Goal: Task Accomplishment & Management: Use online tool/utility

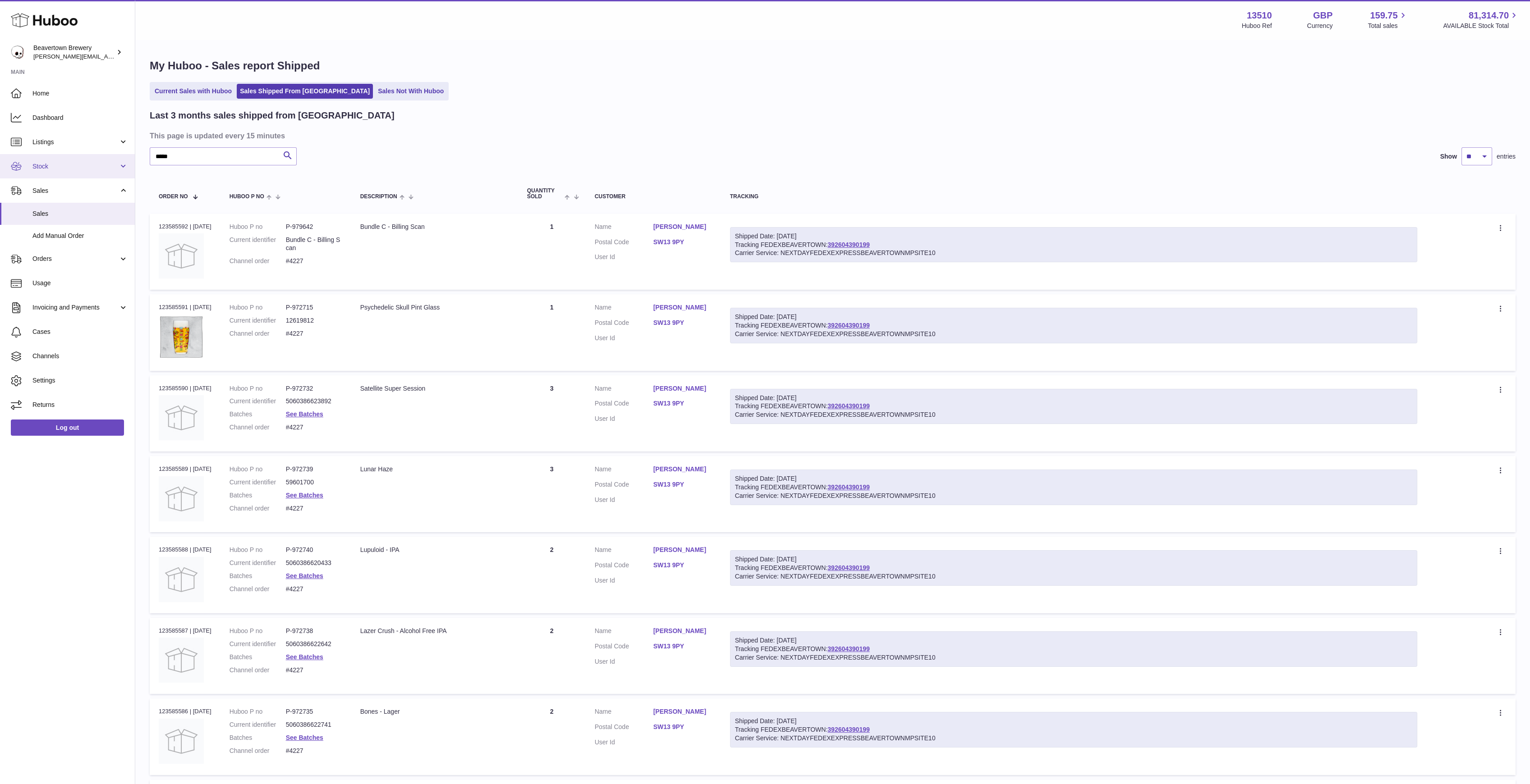
click at [66, 156] on link "Stock" at bounding box center [68, 166] width 135 height 24
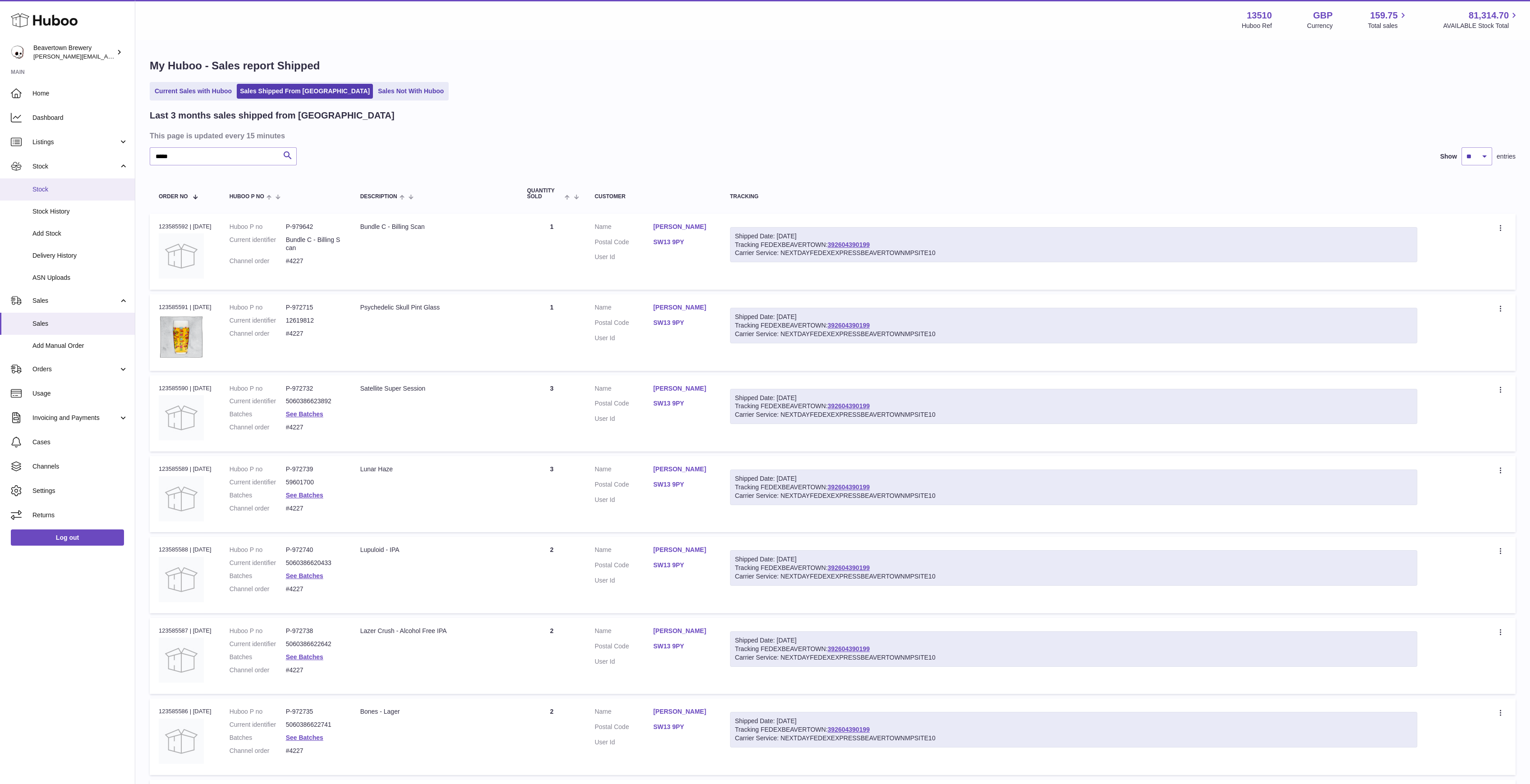
click at [69, 186] on span "Stock" at bounding box center [80, 189] width 96 height 8
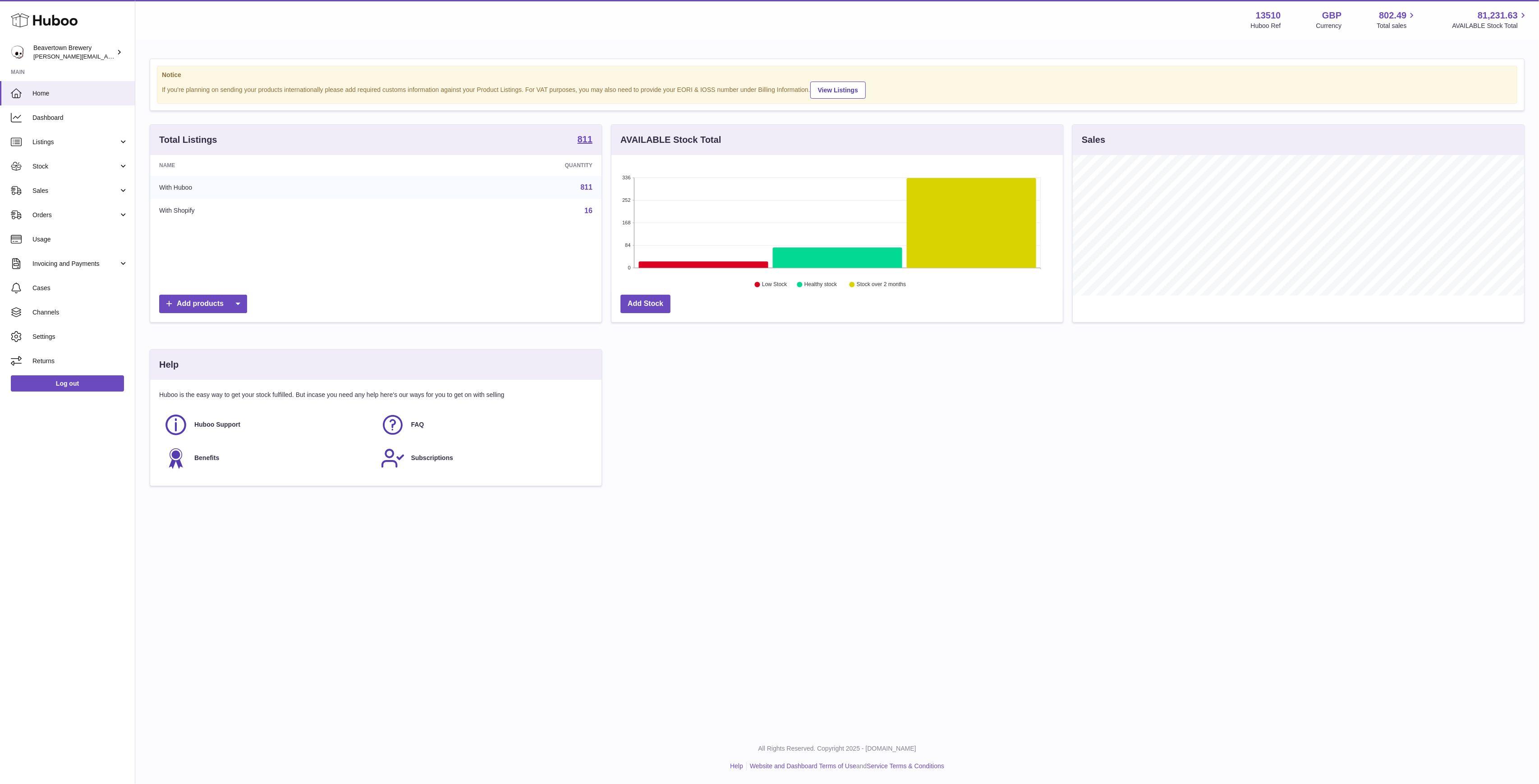
scroll to position [140, 452]
click at [65, 185] on link "Sales" at bounding box center [68, 190] width 135 height 24
click at [97, 236] on span "Add Manual Order" at bounding box center [80, 236] width 96 height 8
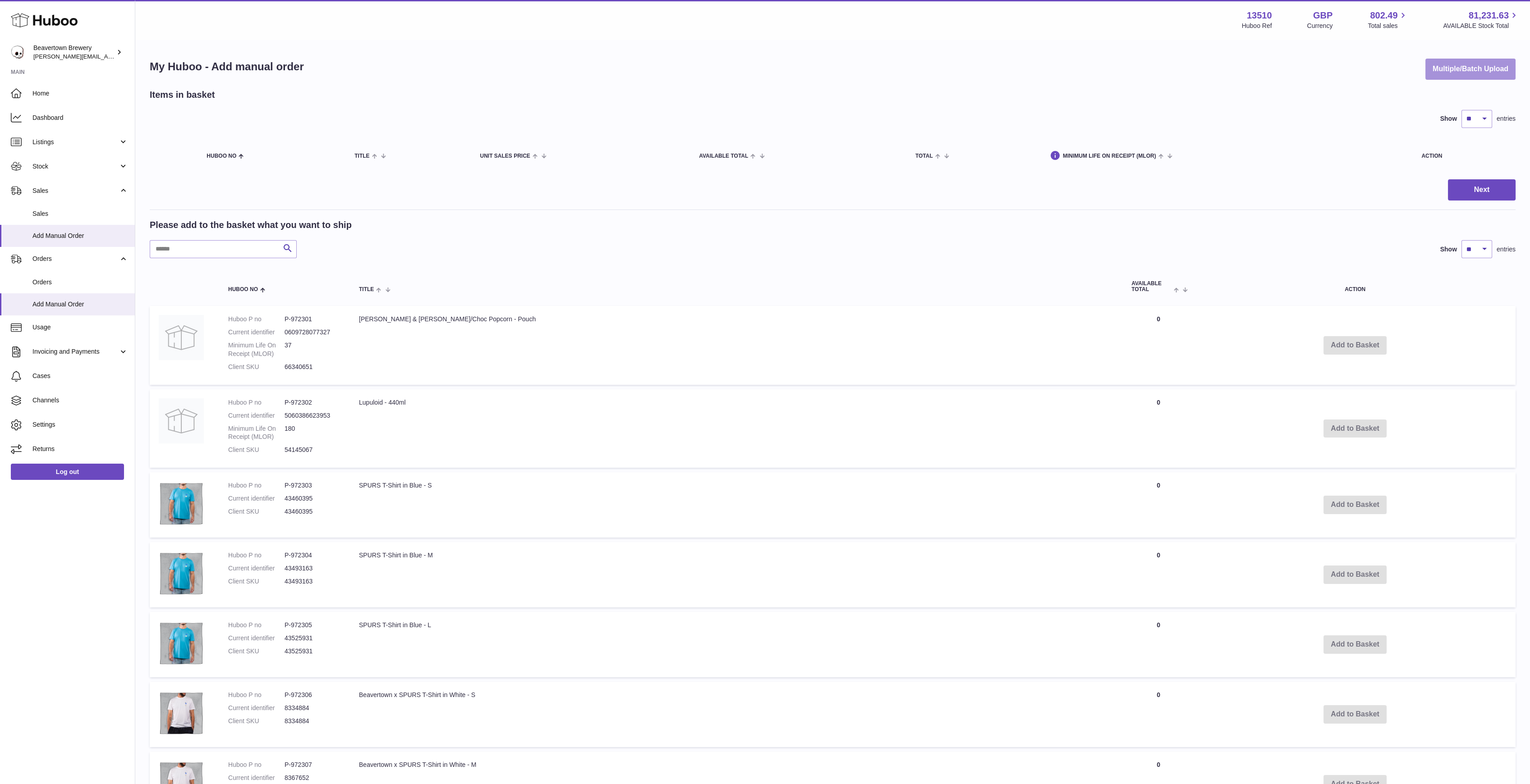
click at [1439, 75] on button "Multiple/Batch Upload" at bounding box center [1470, 69] width 90 height 21
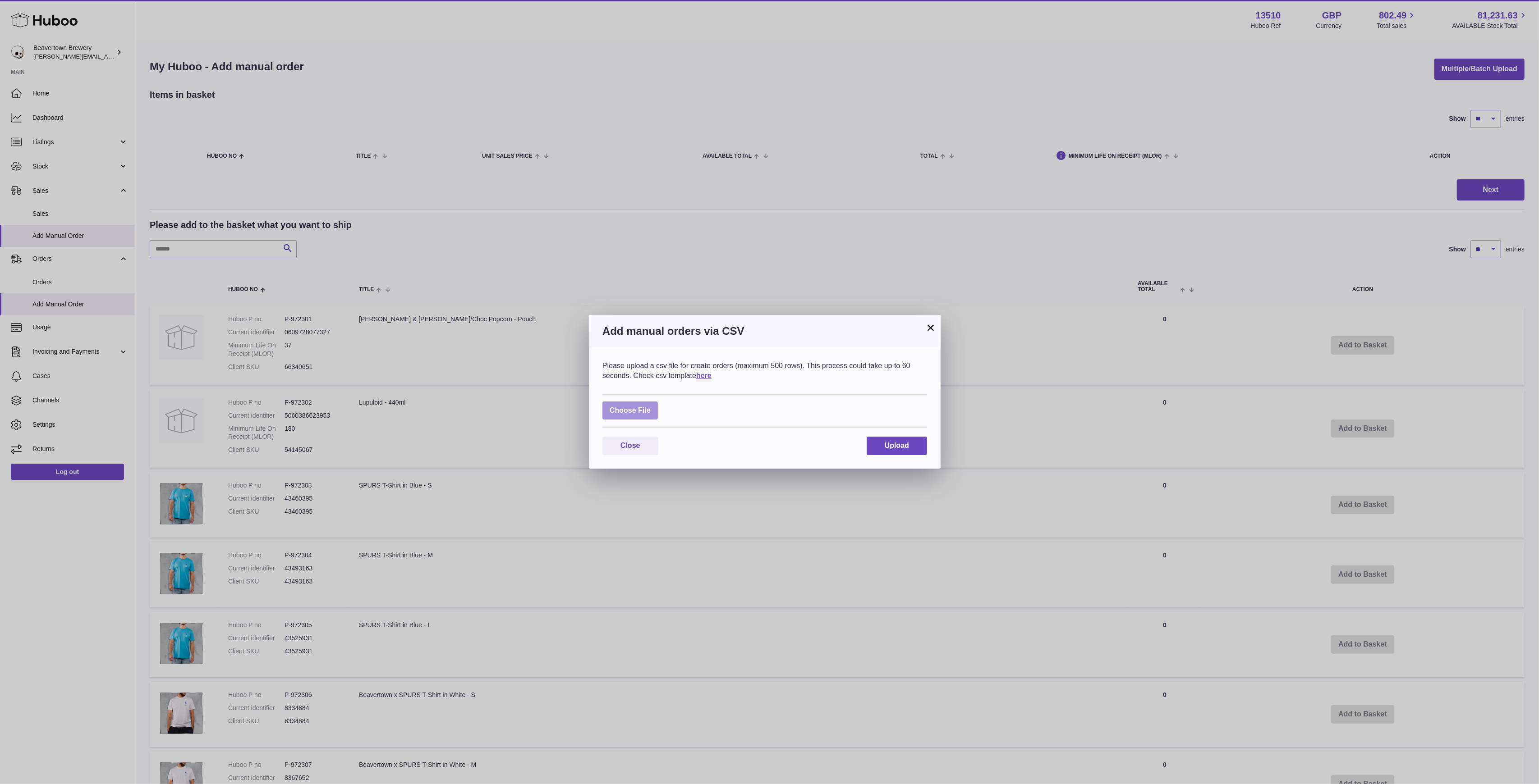
click at [645, 410] on label at bounding box center [630, 410] width 56 height 19
click at [651, 407] on input "file" at bounding box center [651, 406] width 1 height 1
type input "**********"
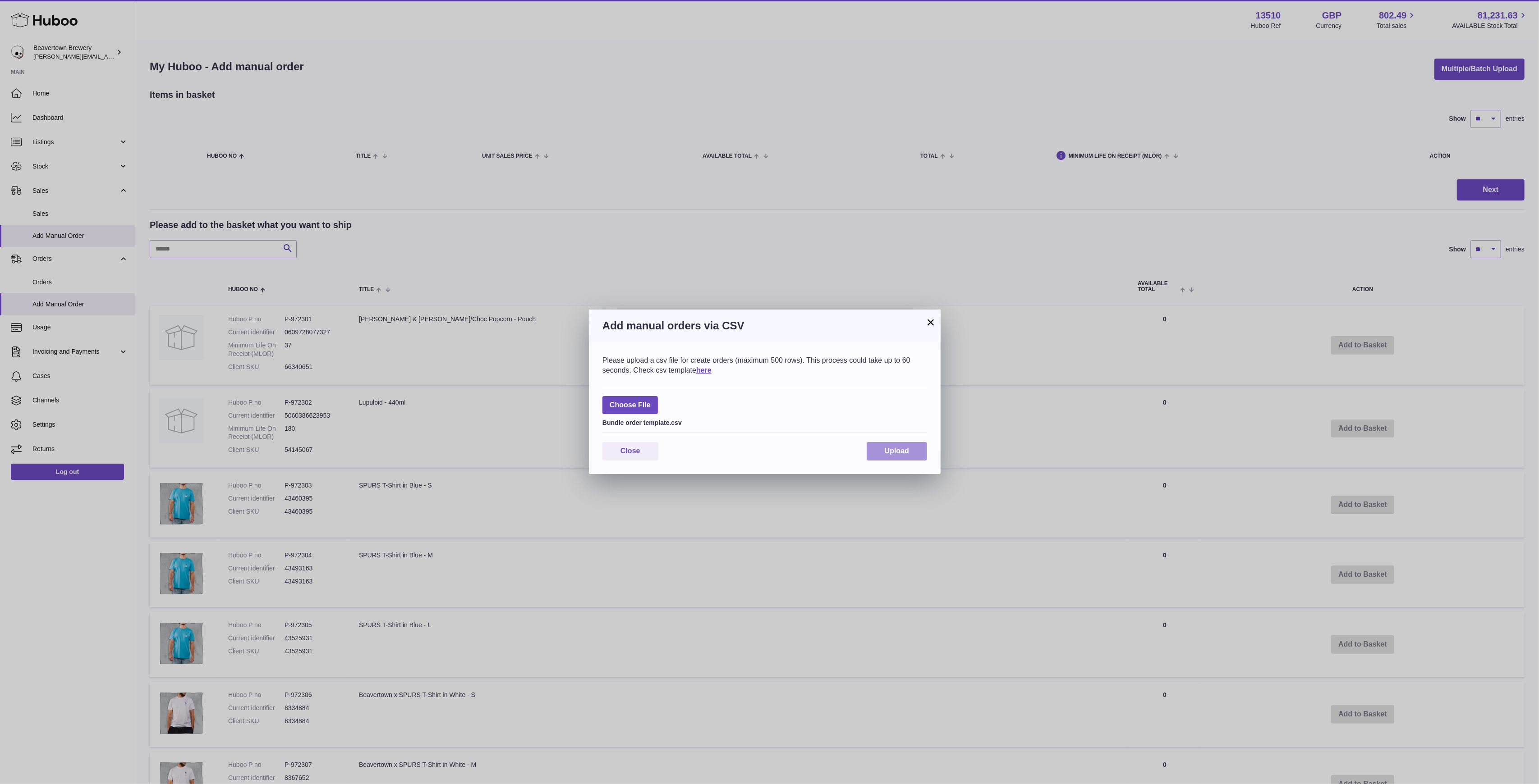
click at [897, 455] on span "Upload" at bounding box center [897, 451] width 24 height 8
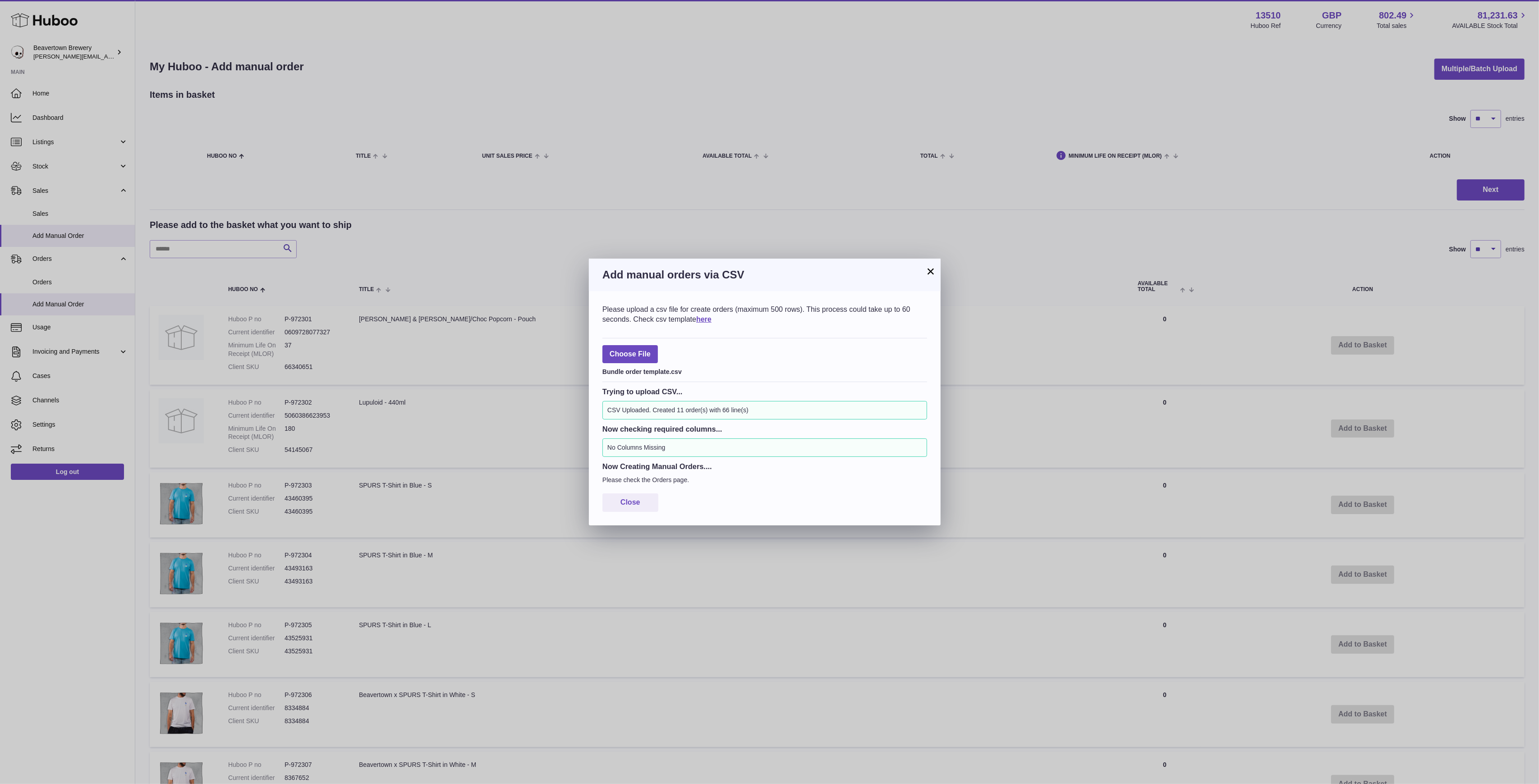
click at [935, 270] on button "×" at bounding box center [931, 271] width 11 height 11
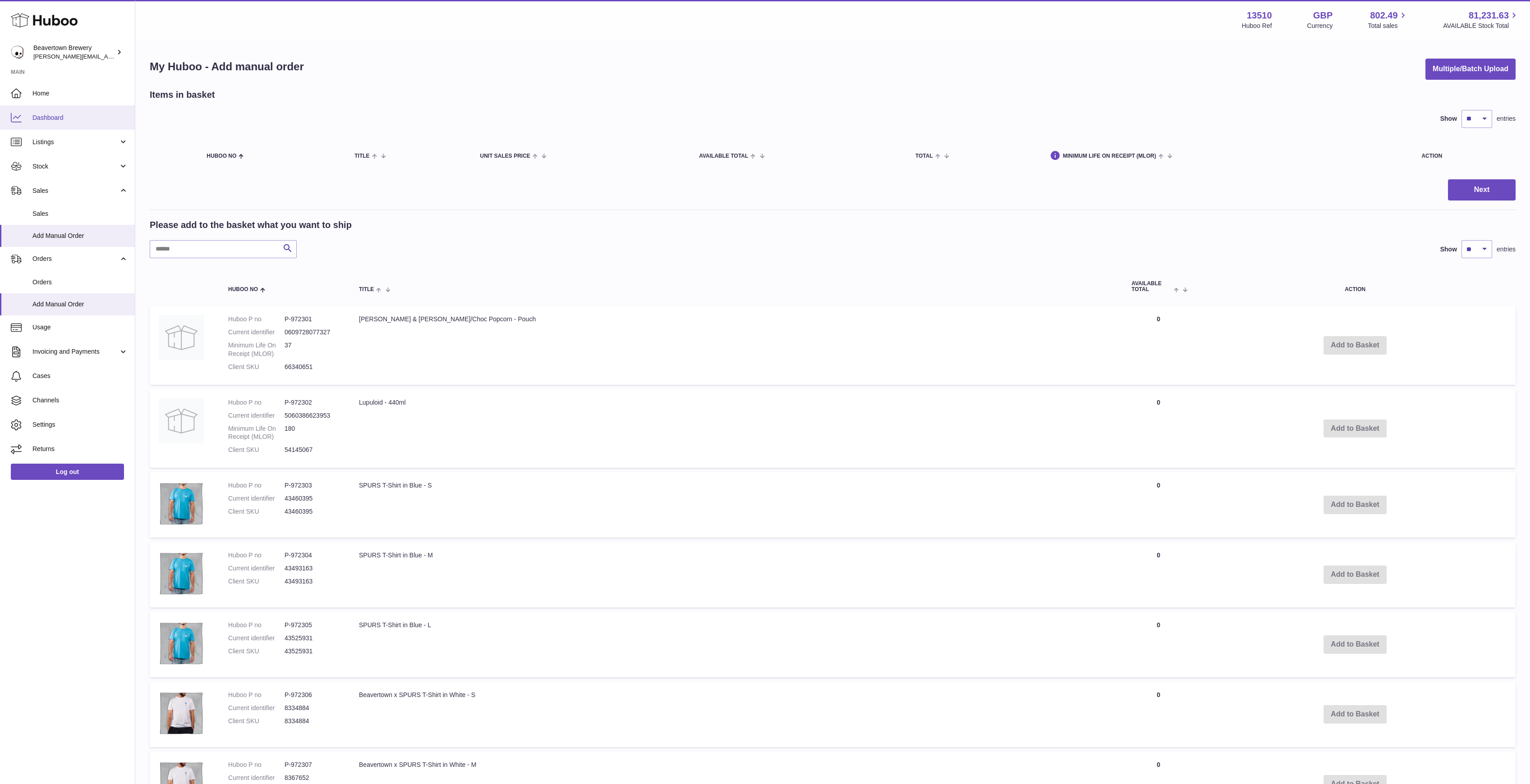
click at [56, 123] on link "Dashboard" at bounding box center [68, 118] width 135 height 24
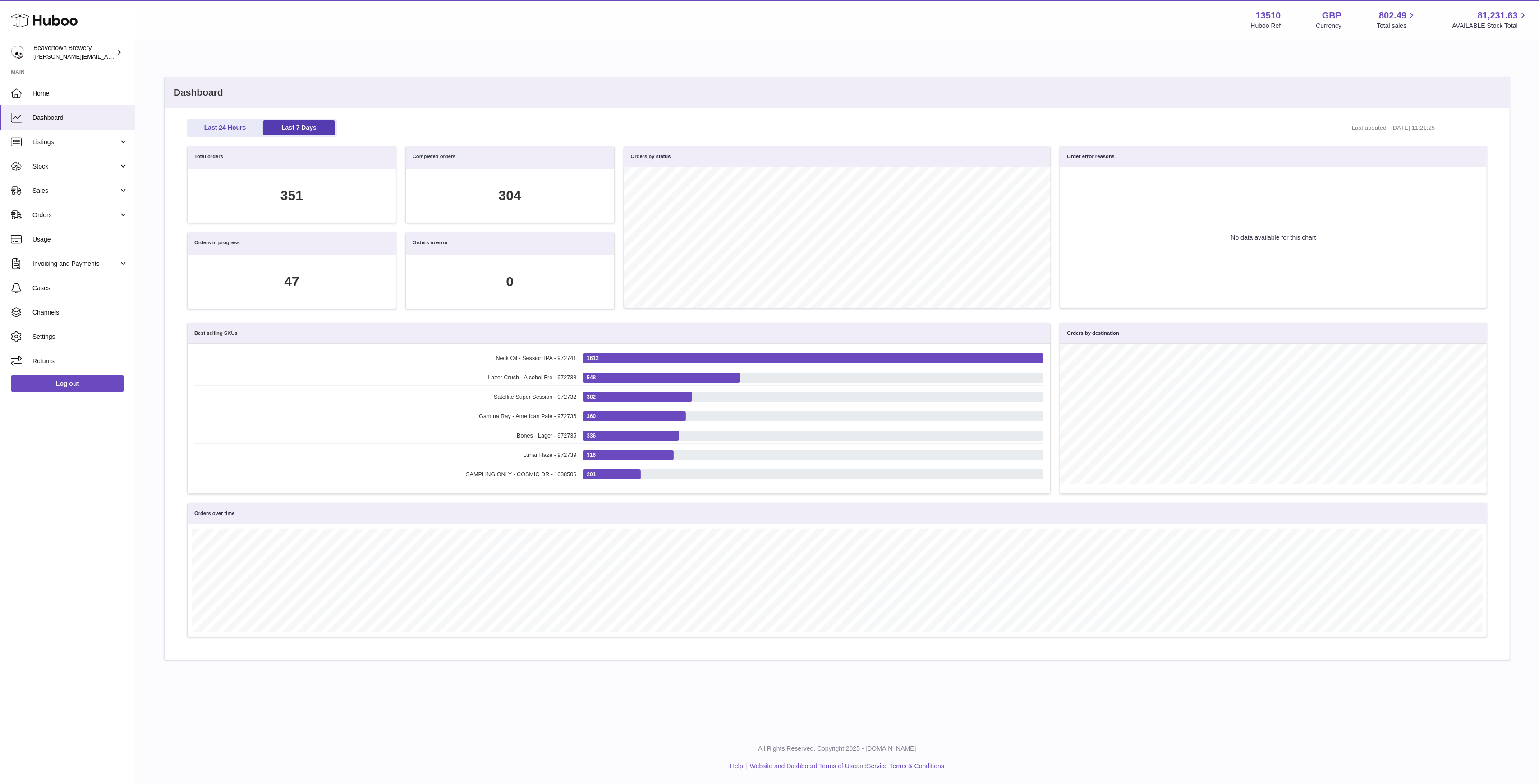
scroll to position [104, 1290]
click at [54, 186] on span "Sales" at bounding box center [75, 190] width 86 height 8
click at [72, 215] on span "Sales" at bounding box center [80, 214] width 96 height 8
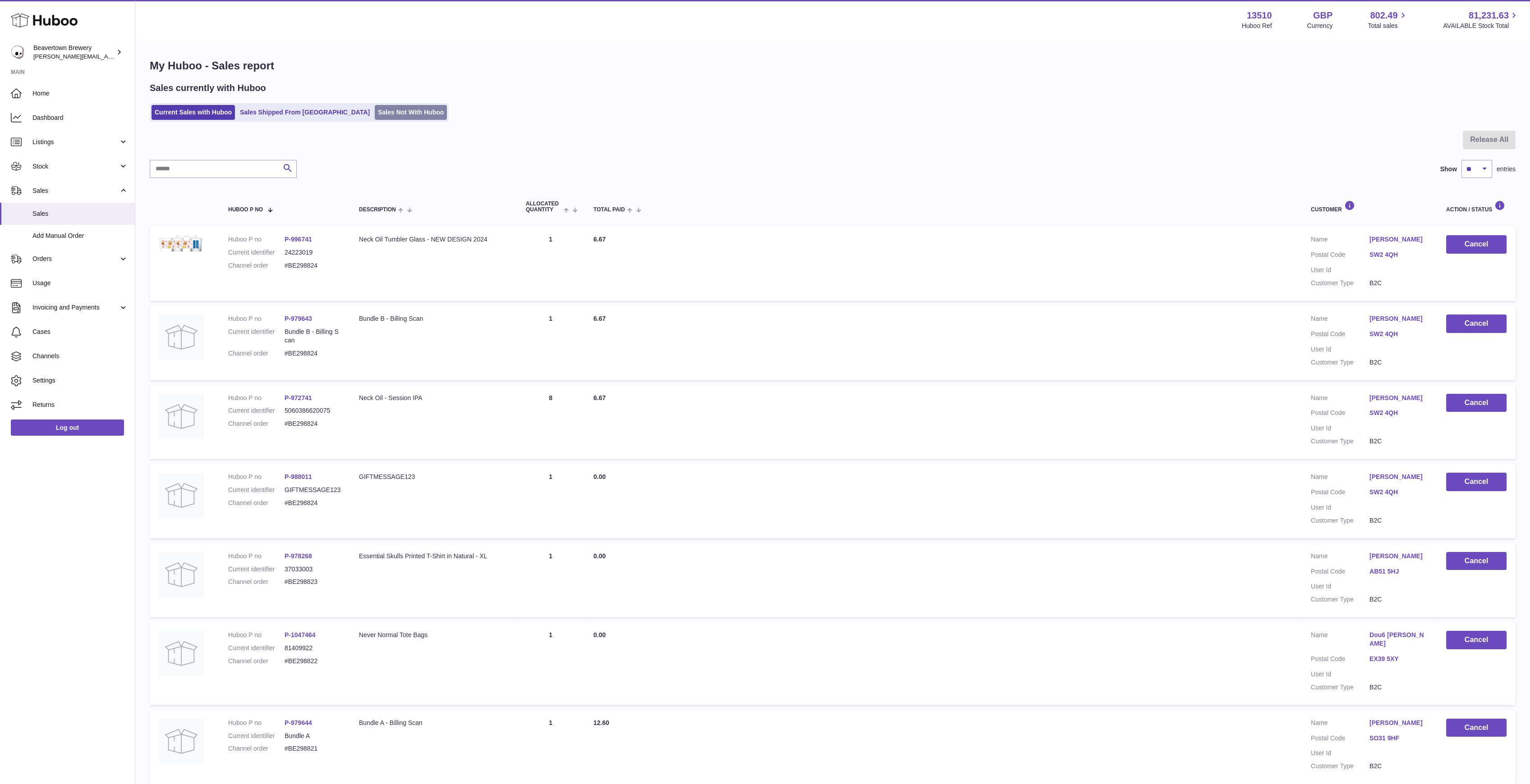
click at [375, 115] on link "Sales Not With Huboo" at bounding box center [410, 112] width 72 height 15
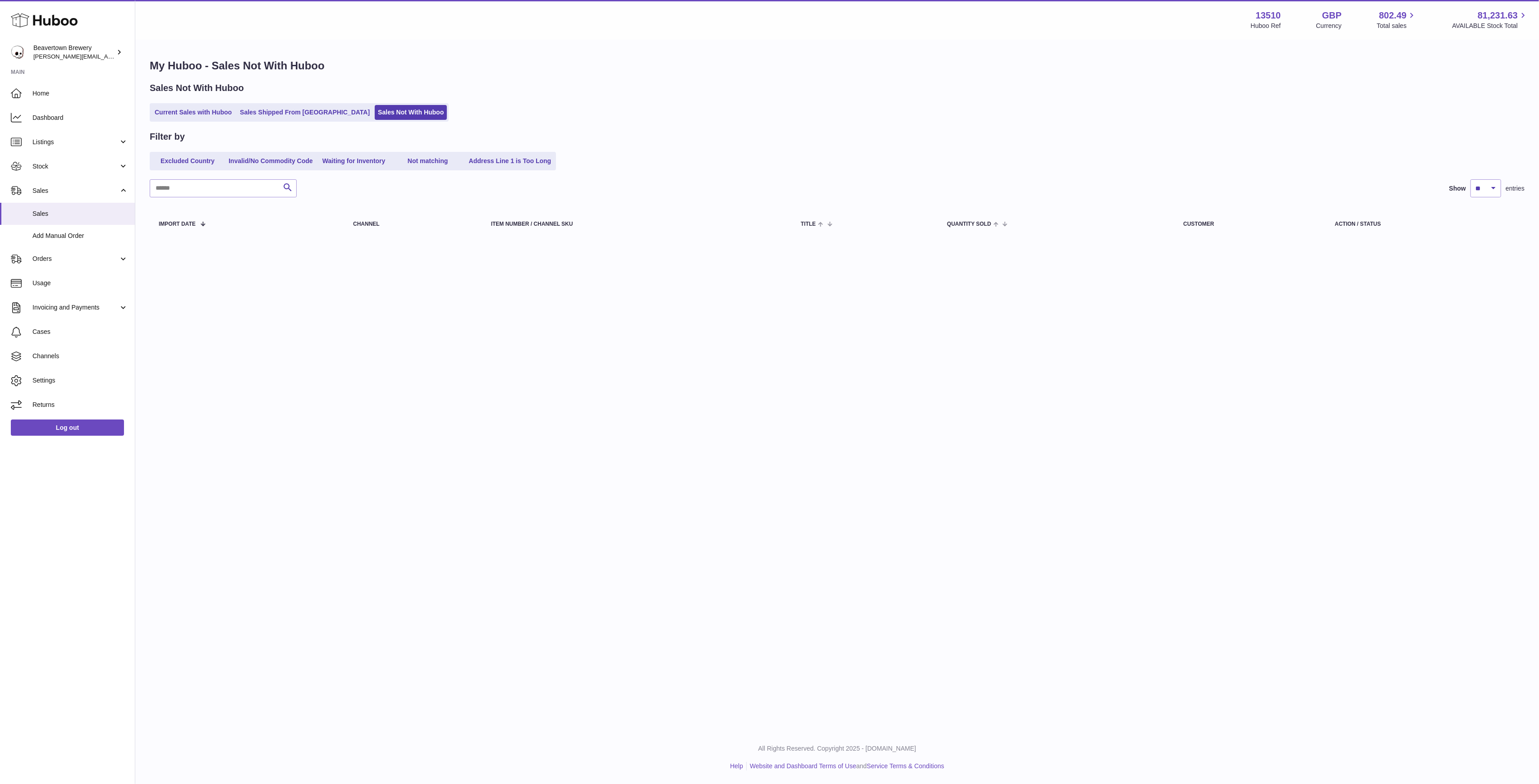
click at [281, 121] on ul "Current Sales with Huboo Sales Shipped From Huboo Sales Not With Huboo" at bounding box center [299, 112] width 299 height 19
click at [279, 118] on link "Sales Shipped From Huboo" at bounding box center [305, 112] width 136 height 15
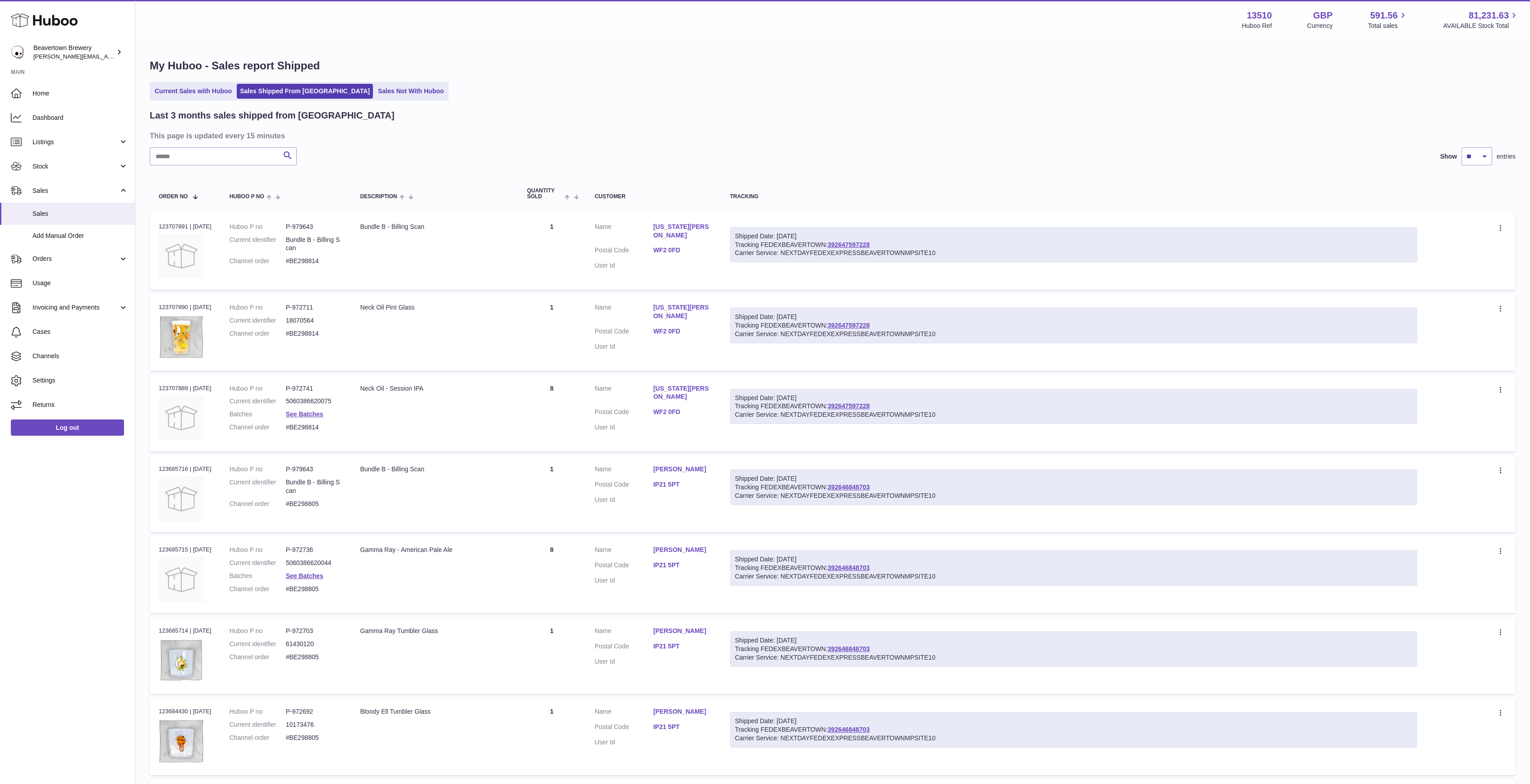
click at [345, 103] on div "My Huboo - Sales report Shipped Current Sales with Huboo Sales Shipped From [GE…" at bounding box center [832, 552] width 1394 height 1023
click at [375, 93] on link "Sales Not With Huboo" at bounding box center [410, 91] width 72 height 15
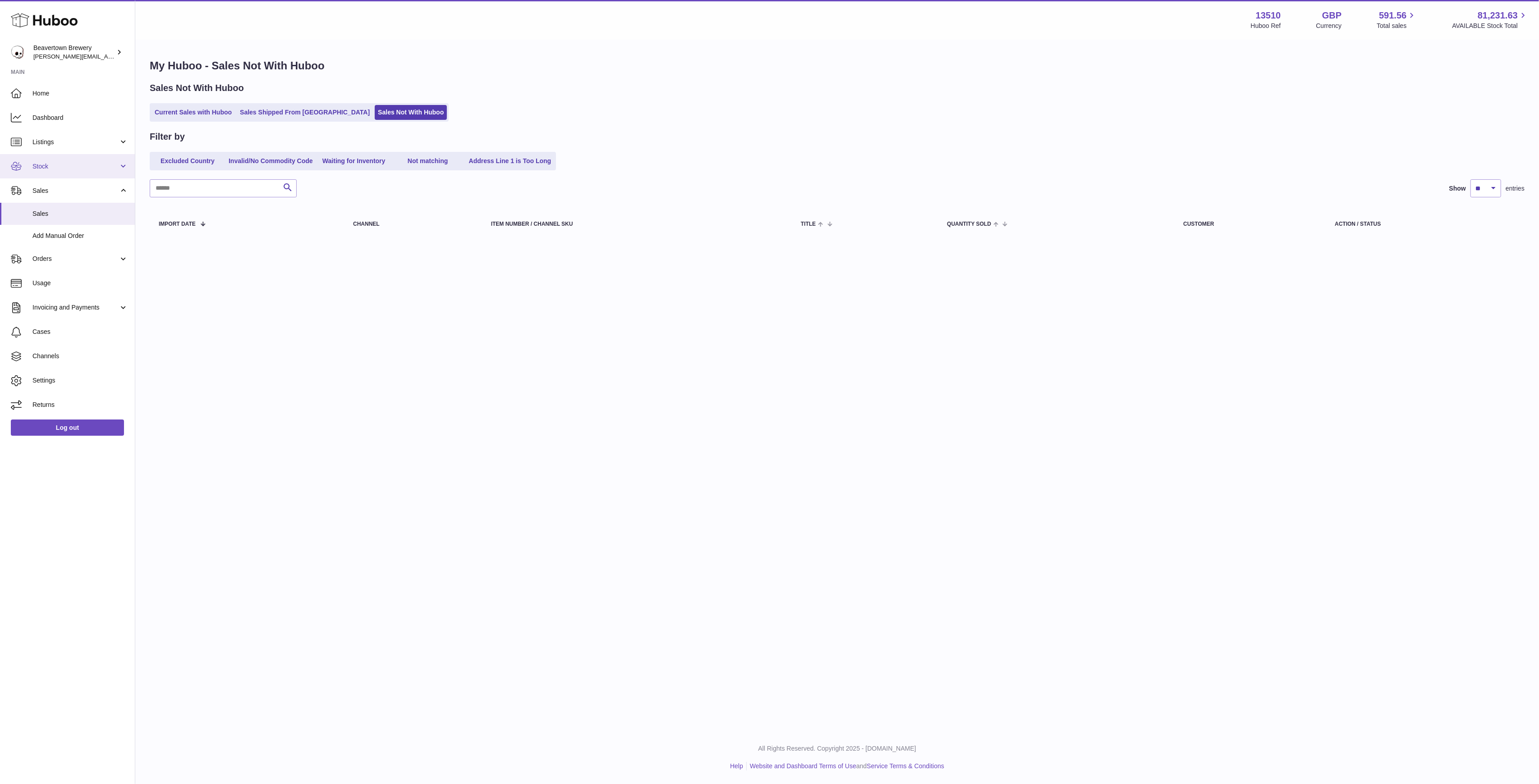
click at [60, 162] on span "Stock" at bounding box center [75, 167] width 86 height 8
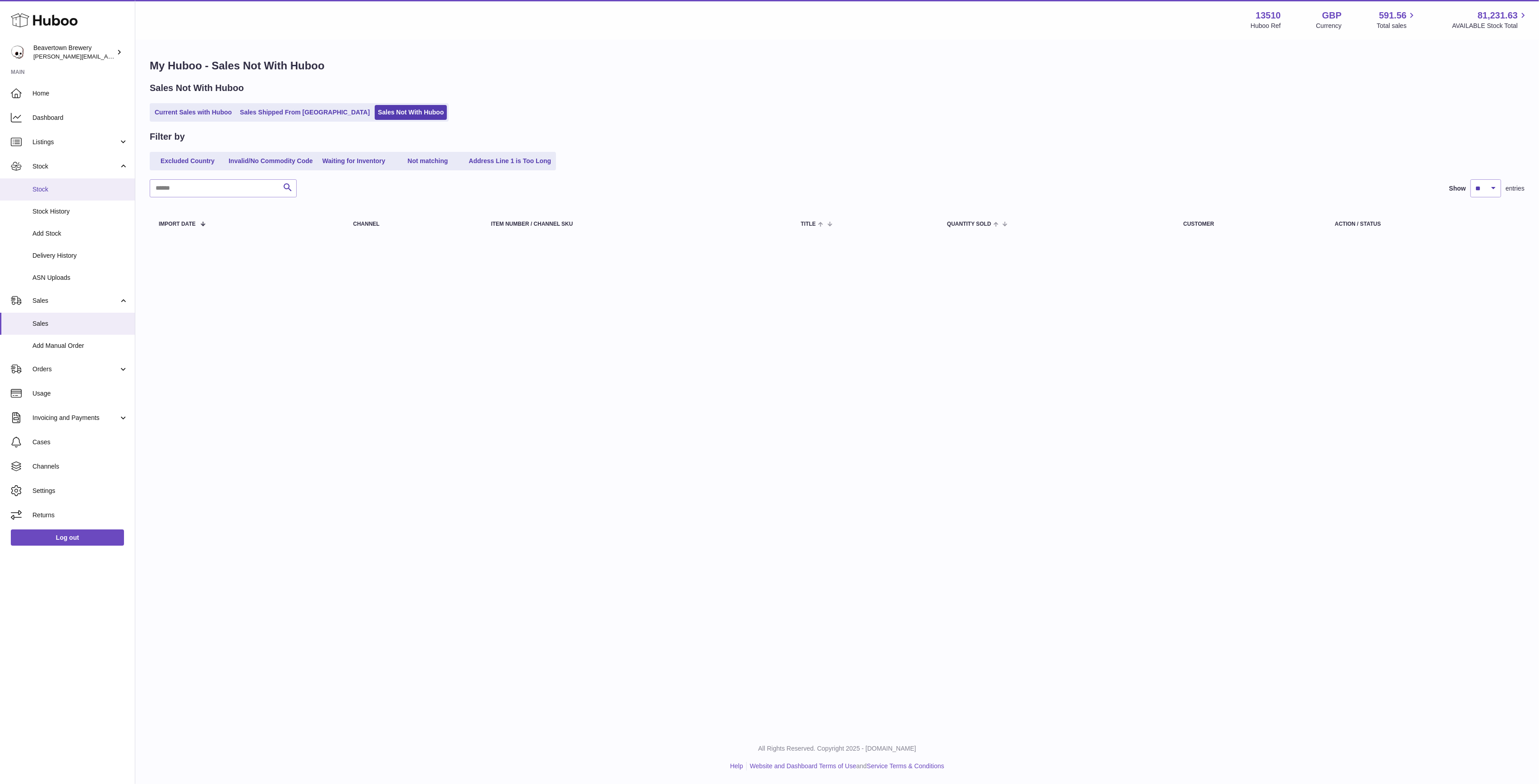
click at [58, 181] on link "Stock" at bounding box center [68, 189] width 135 height 22
click at [56, 119] on span "Dashboard" at bounding box center [80, 118] width 96 height 8
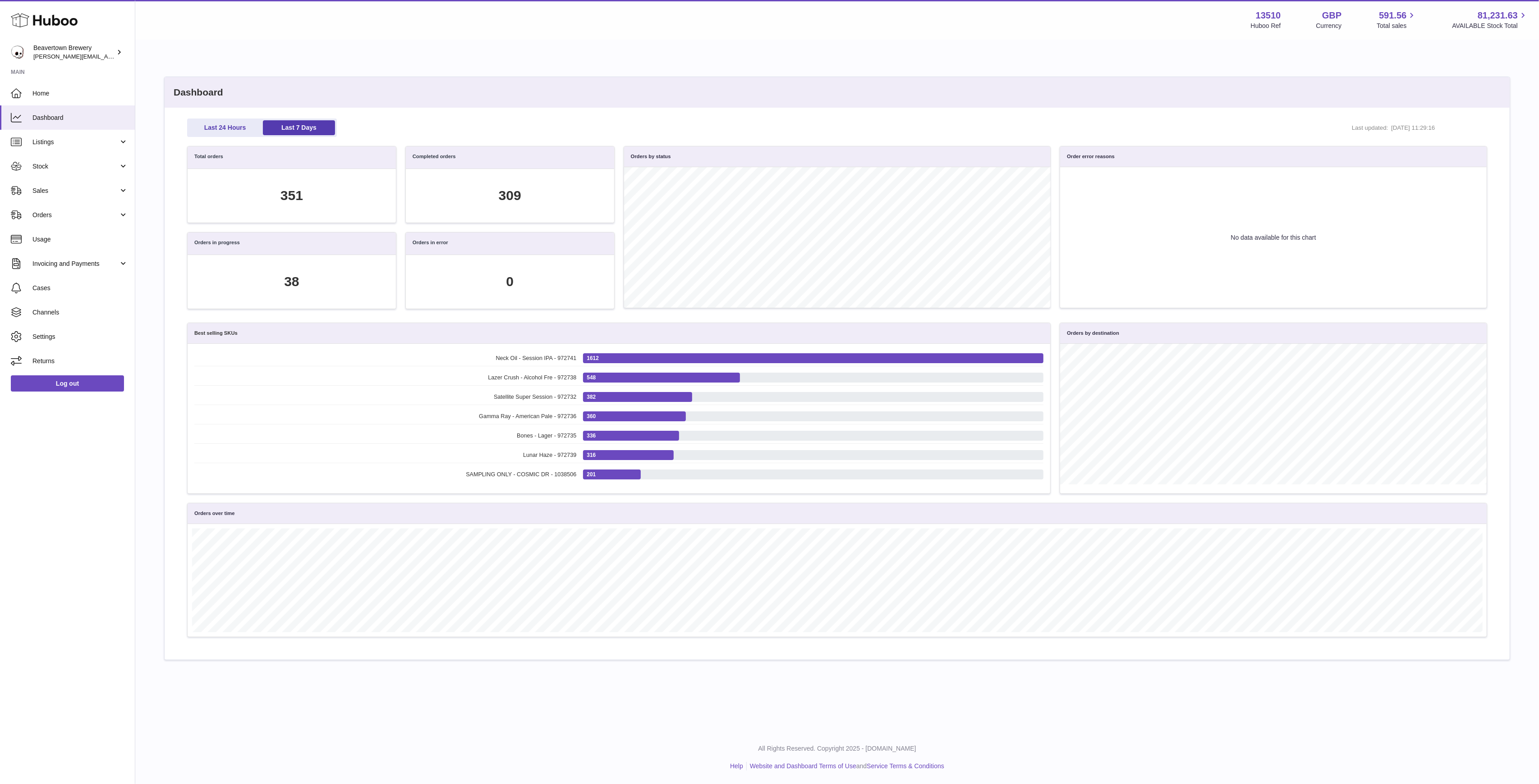
scroll to position [104, 1290]
